Goal: Information Seeking & Learning: Learn about a topic

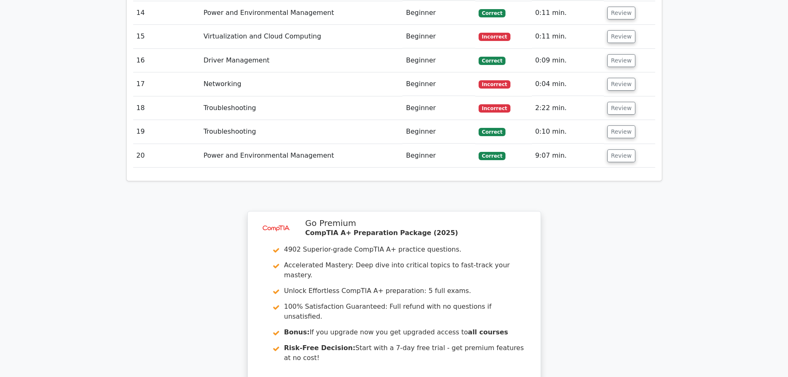
scroll to position [1273, 0]
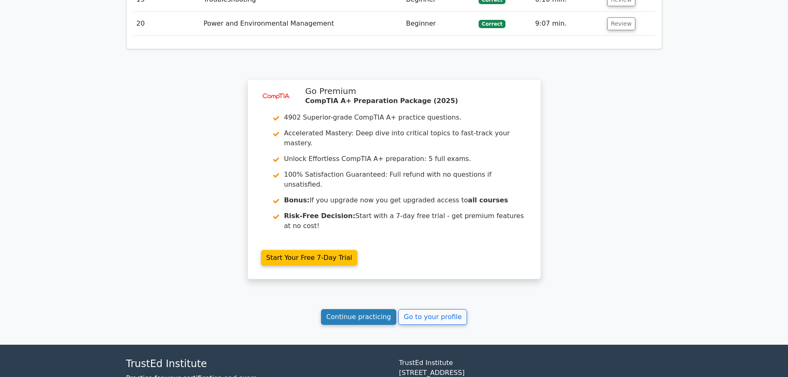
click at [349, 309] on link "Continue practicing" at bounding box center [359, 317] width 76 height 16
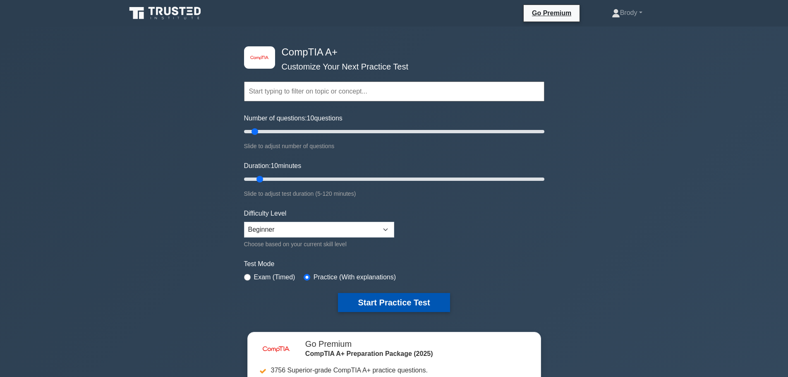
click at [365, 309] on button "Start Practice Test" at bounding box center [394, 302] width 112 height 19
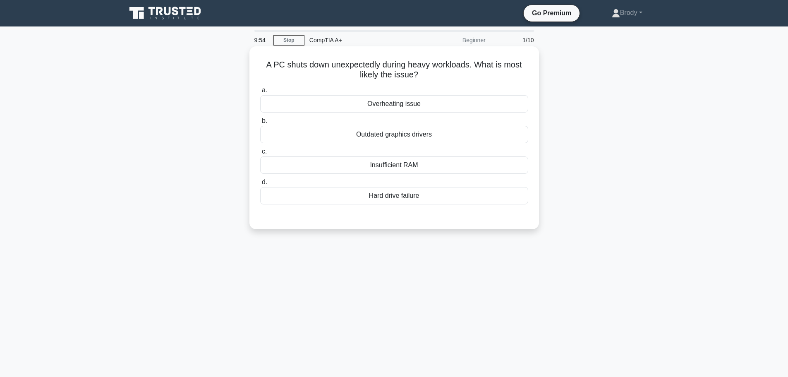
click at [416, 195] on div "Hard drive failure" at bounding box center [394, 195] width 268 height 17
click at [260, 185] on input "d. Hard drive failure" at bounding box center [260, 182] width 0 height 5
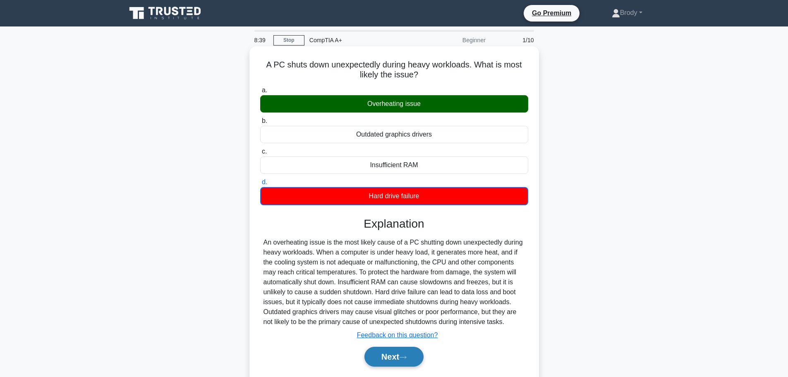
click at [402, 357] on button "Next" at bounding box center [394, 357] width 59 height 20
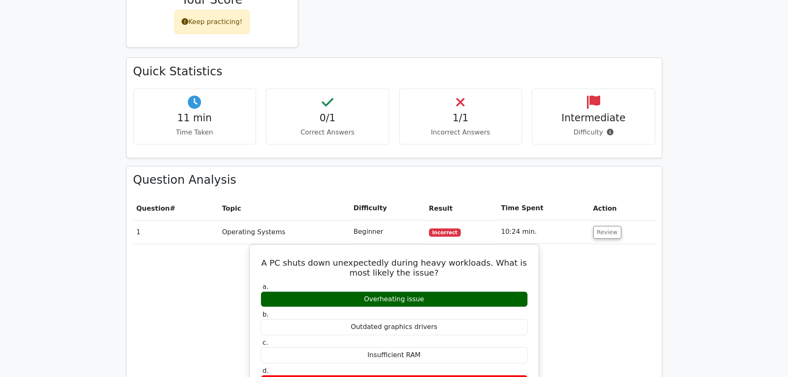
scroll to position [455, 0]
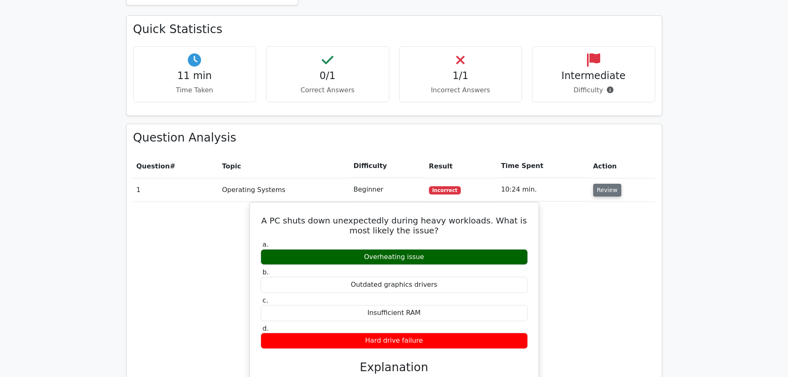
click at [602, 184] on button "Review" at bounding box center [607, 190] width 28 height 13
